Goal: Use online tool/utility: Utilize a website feature to perform a specific function

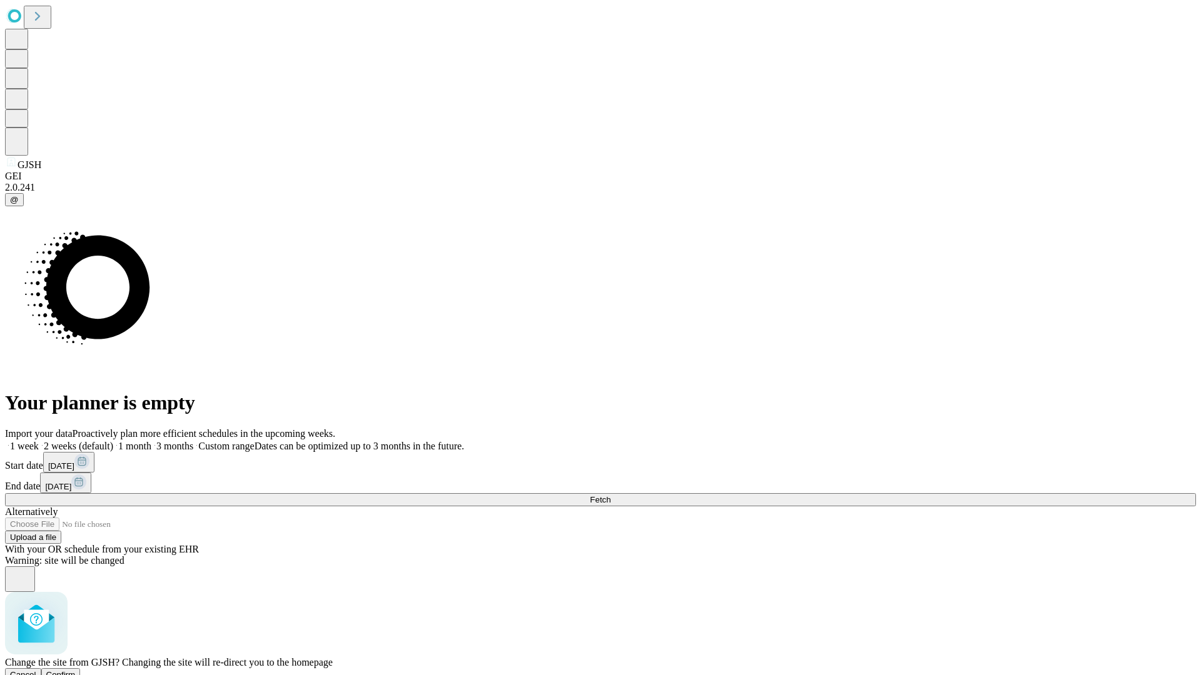
click at [76, 670] on span "Confirm" at bounding box center [60, 674] width 29 height 9
click at [151, 441] on label "1 month" at bounding box center [132, 446] width 38 height 11
click at [610, 495] on span "Fetch" at bounding box center [600, 499] width 21 height 9
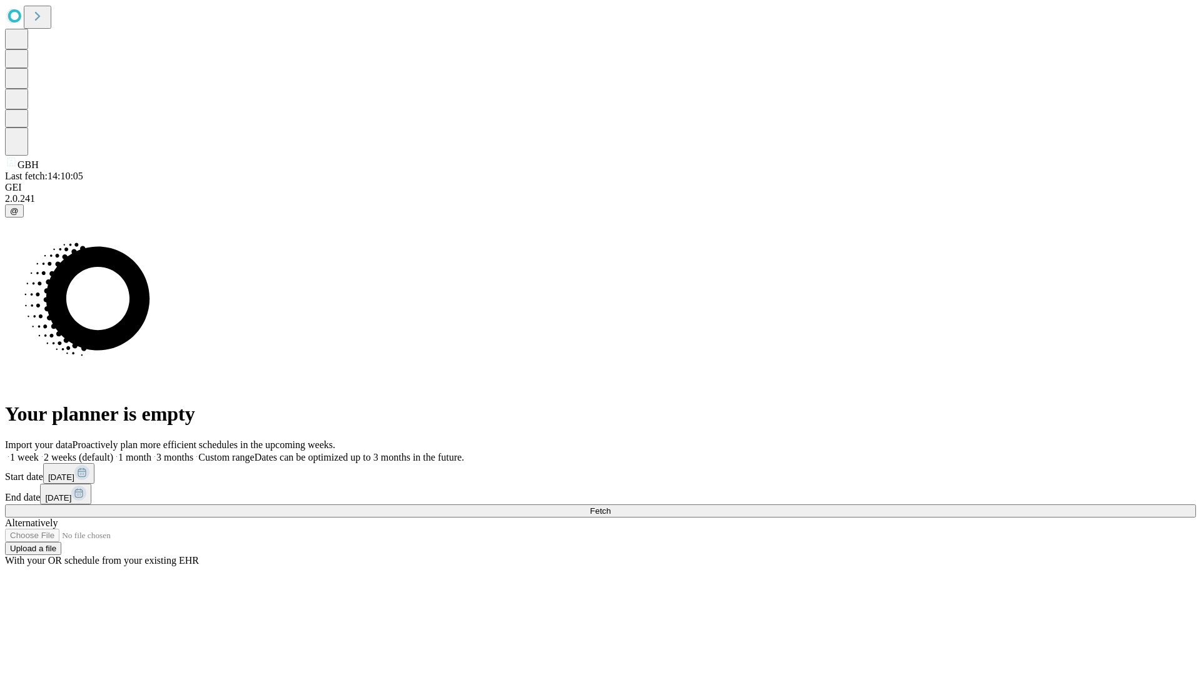
click at [151, 452] on label "1 month" at bounding box center [132, 457] width 38 height 11
click at [610, 506] on span "Fetch" at bounding box center [600, 510] width 21 height 9
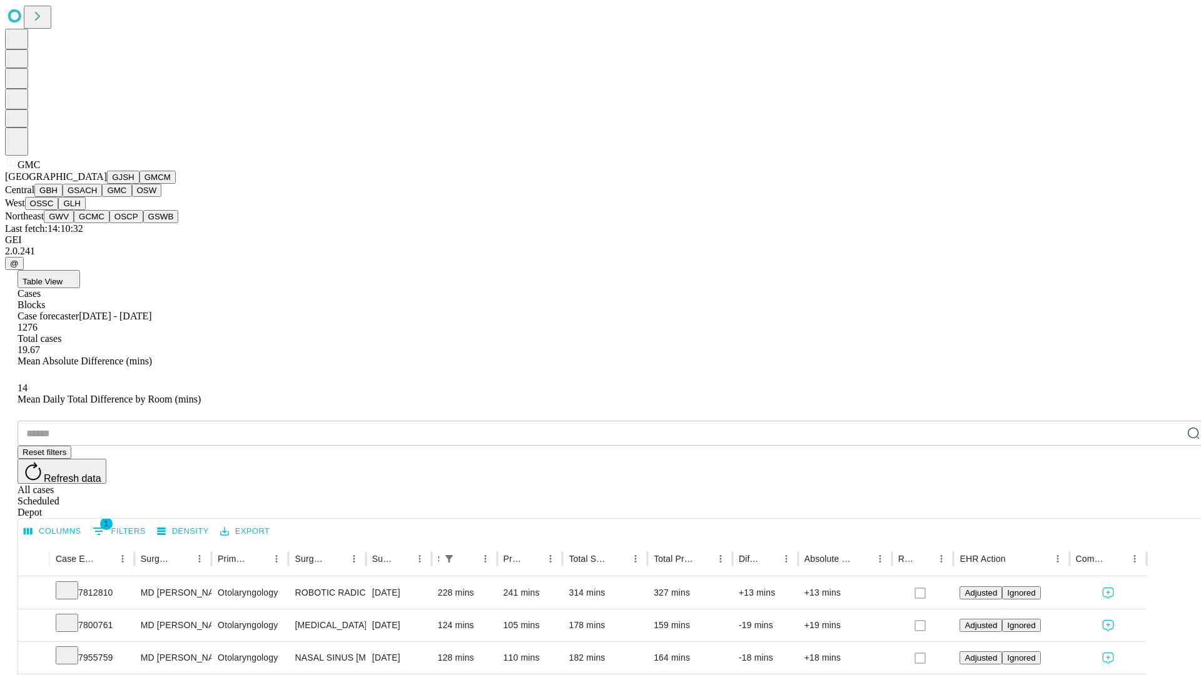
click at [132, 197] on button "OSW" at bounding box center [147, 190] width 30 height 13
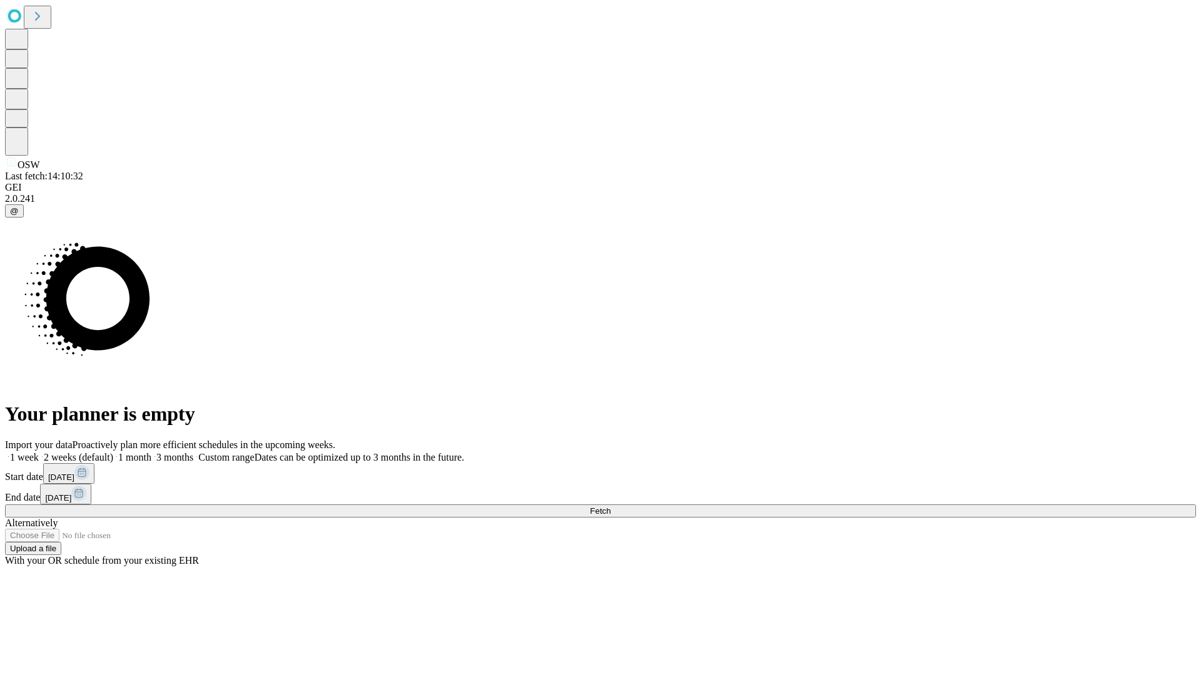
click at [151, 452] on label "1 month" at bounding box center [132, 457] width 38 height 11
click at [610, 506] on span "Fetch" at bounding box center [600, 510] width 21 height 9
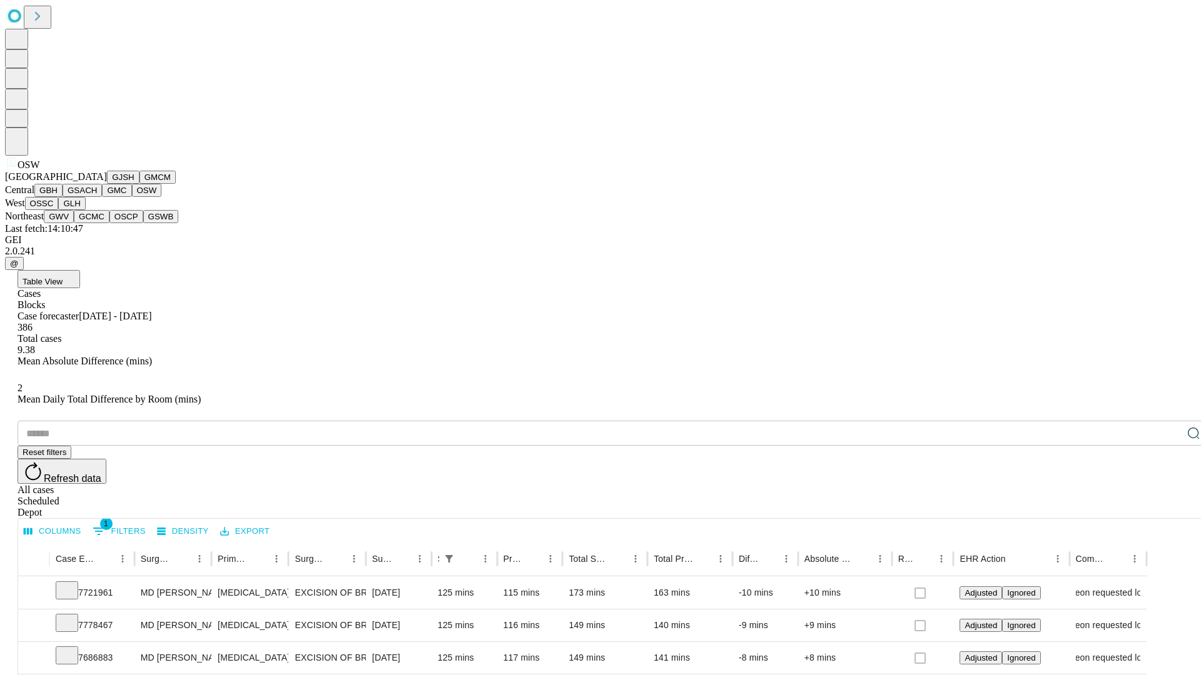
click at [59, 210] on button "OSSC" at bounding box center [42, 203] width 34 height 13
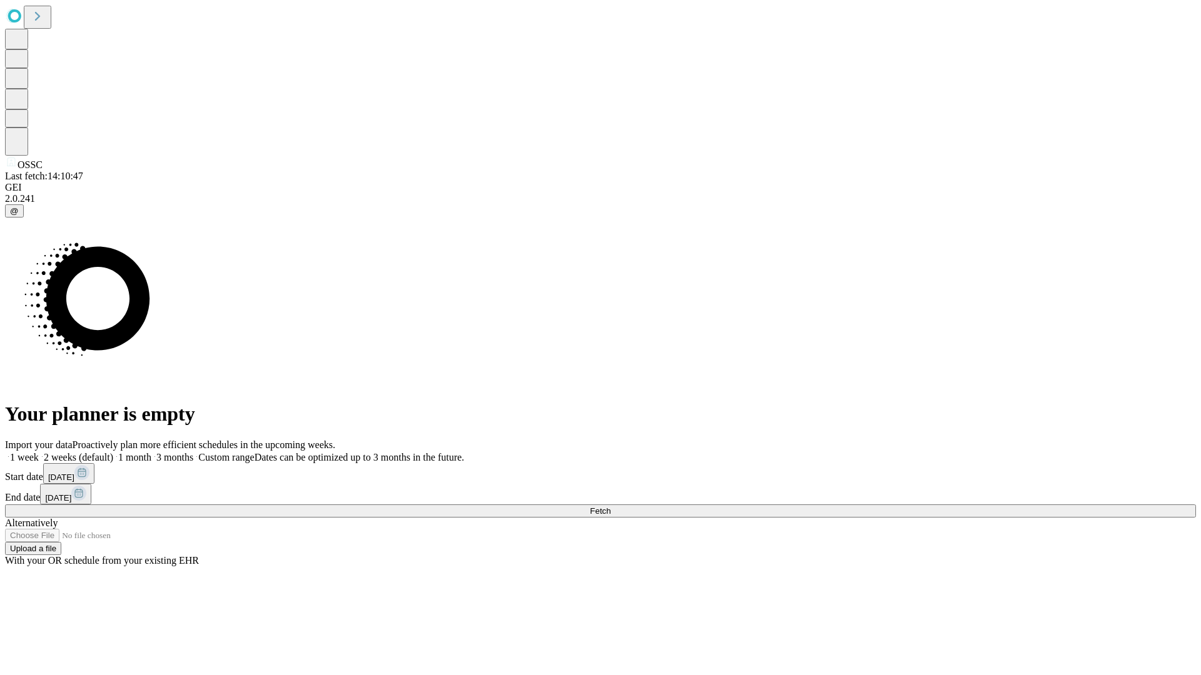
click at [151, 452] on label "1 month" at bounding box center [132, 457] width 38 height 11
click at [610, 506] on span "Fetch" at bounding box center [600, 510] width 21 height 9
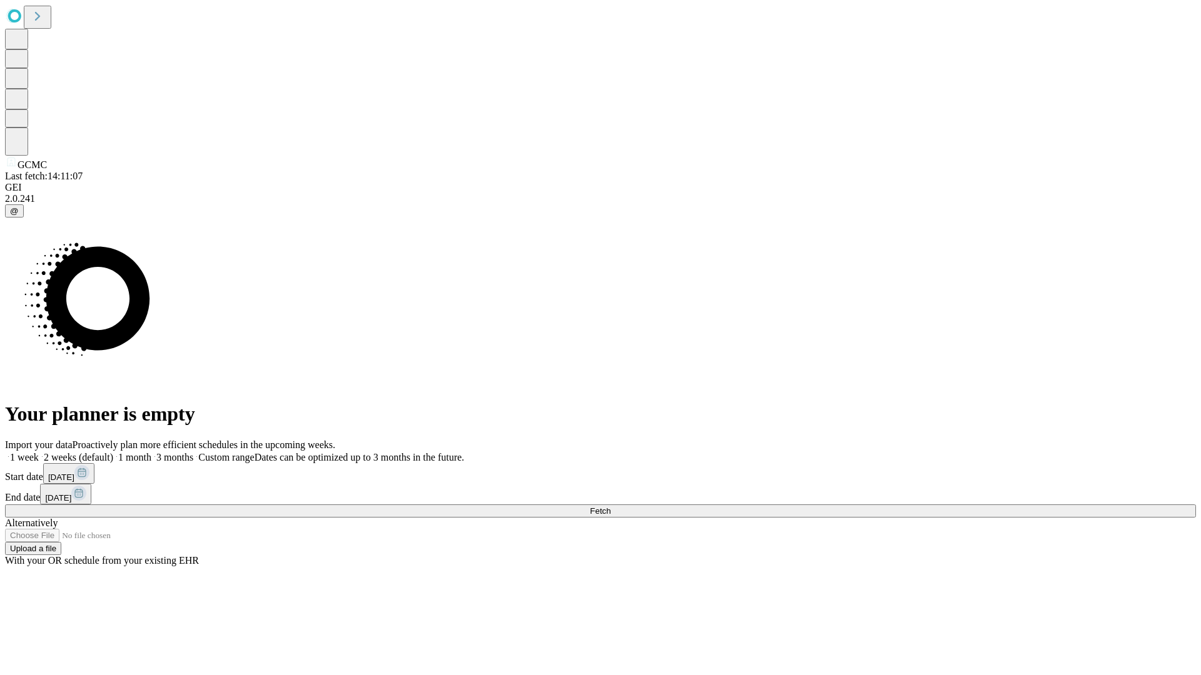
click at [151, 452] on label "1 month" at bounding box center [132, 457] width 38 height 11
click at [610, 506] on span "Fetch" at bounding box center [600, 510] width 21 height 9
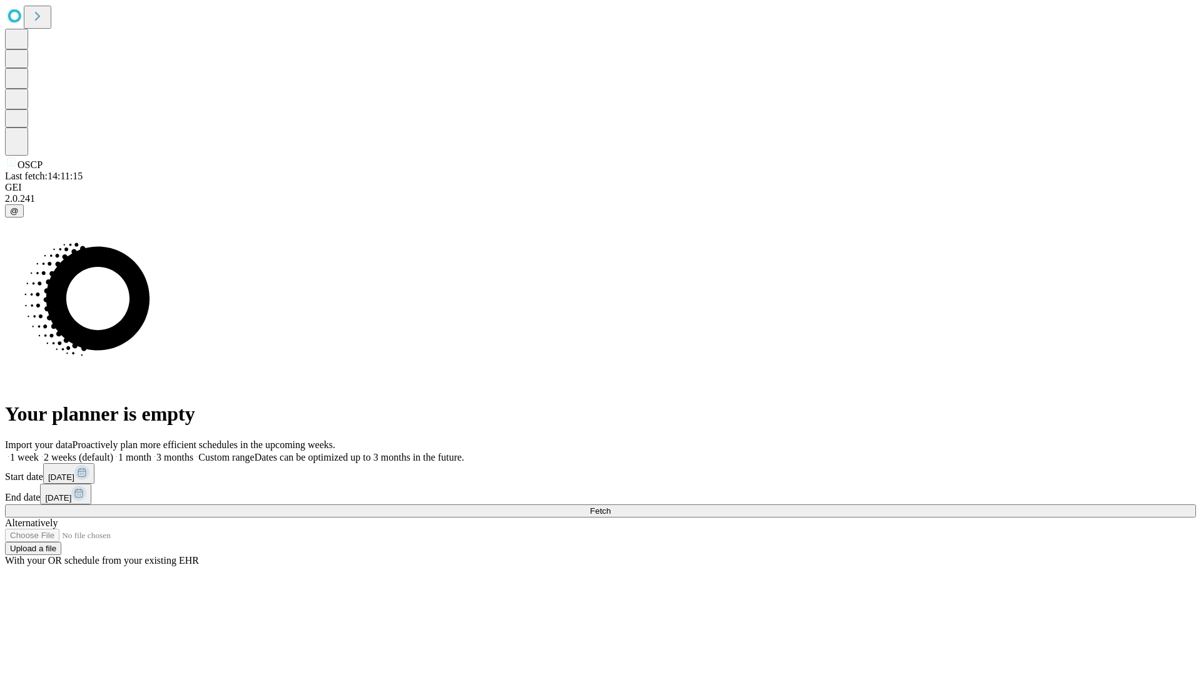
click at [151, 452] on label "1 month" at bounding box center [132, 457] width 38 height 11
click at [610, 506] on span "Fetch" at bounding box center [600, 510] width 21 height 9
